Goal: Participate in discussion: Engage in conversation with other users on a specific topic

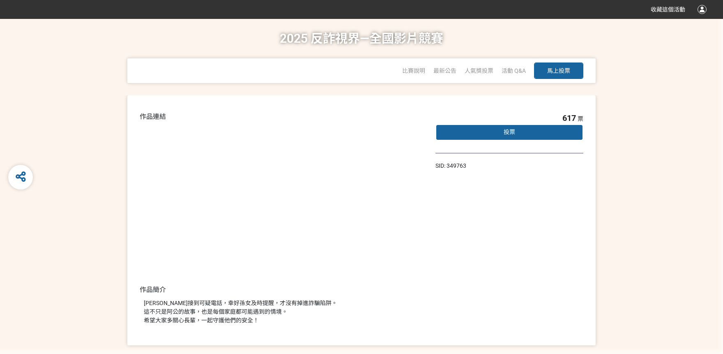
click at [506, 129] on span "投票" at bounding box center [510, 132] width 12 height 7
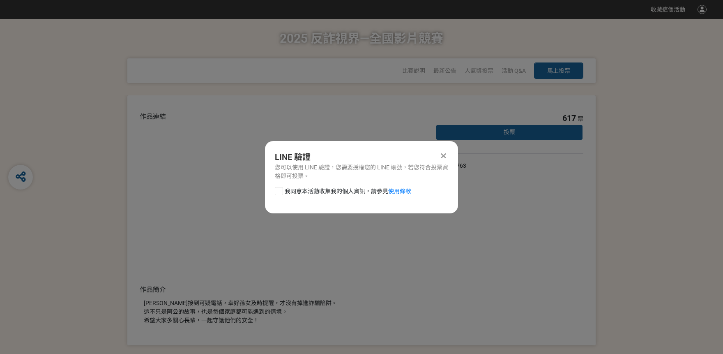
click at [443, 153] on icon at bounding box center [443, 156] width 5 height 8
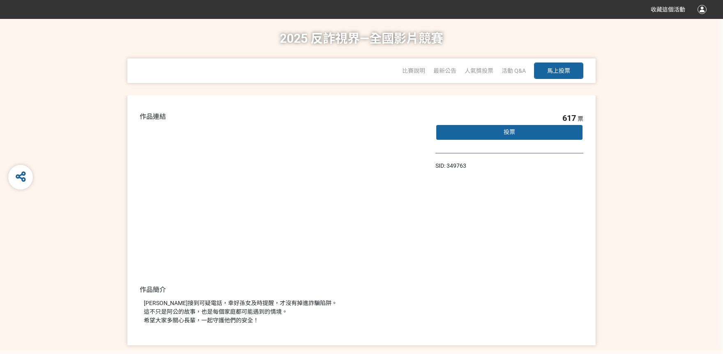
click at [347, 39] on h1 "2025 反詐視界—全國影片競賽" at bounding box center [362, 38] width 164 height 39
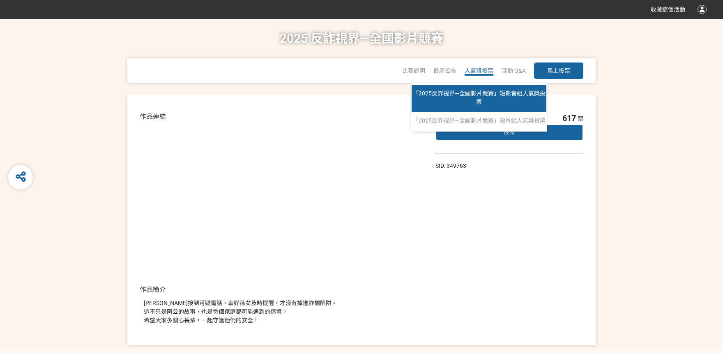
click at [473, 93] on span "「2025反詐視界—全國影片競賽」短影音組人氣獎投票" at bounding box center [479, 97] width 133 height 15
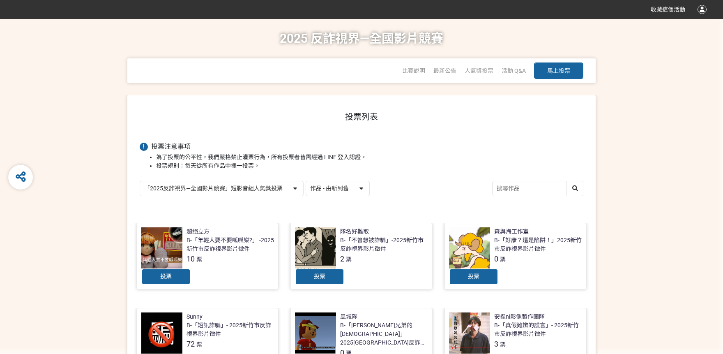
click at [306, 181] on select "作品 - 由新到舊 作品 - 由舊到新 票數 - 由多到少 票數 - 由少到多" at bounding box center [337, 188] width 63 height 14
select select "vote"
click option "票數 - 由多到少" at bounding box center [0, 0] width 0 height 0
